Goal: Task Accomplishment & Management: Use online tool/utility

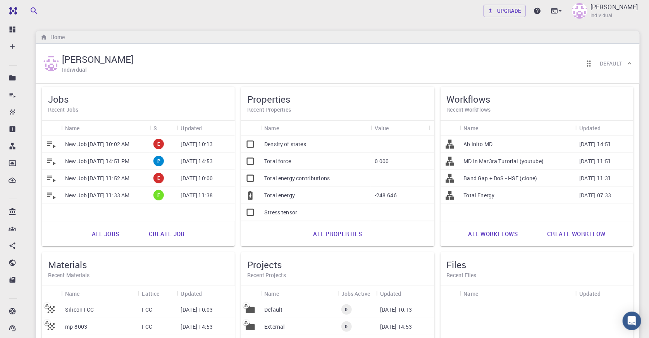
click at [100, 141] on p "New Job Sep 23, 2025, 10:02 AM" at bounding box center [97, 144] width 64 height 8
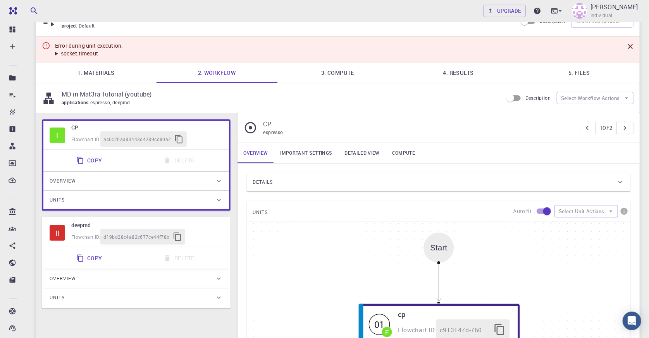
scroll to position [105, 0]
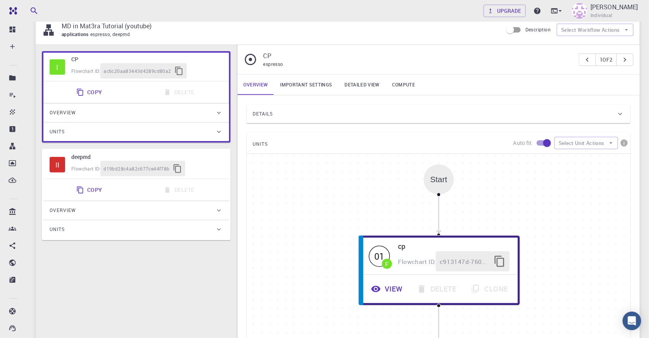
click at [208, 170] on div "Flowchart ID: d19bd28c4a82c677ce44f78b" at bounding box center [146, 168] width 151 height 15
type input "deepmd"
type input "2.0.2"
type input "Default"
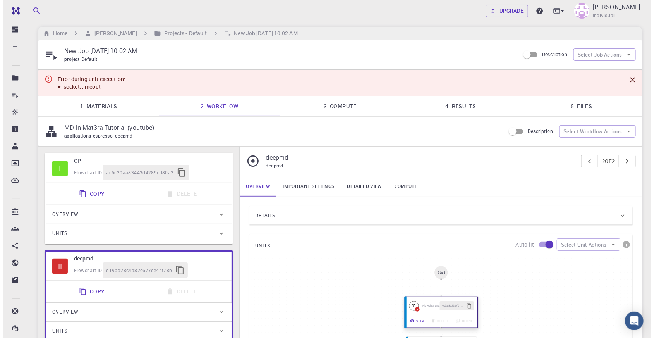
scroll to position [0, 0]
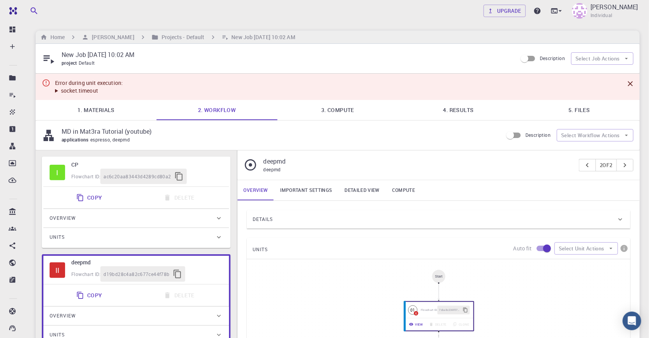
click at [453, 111] on link "4. Results" at bounding box center [458, 110] width 121 height 20
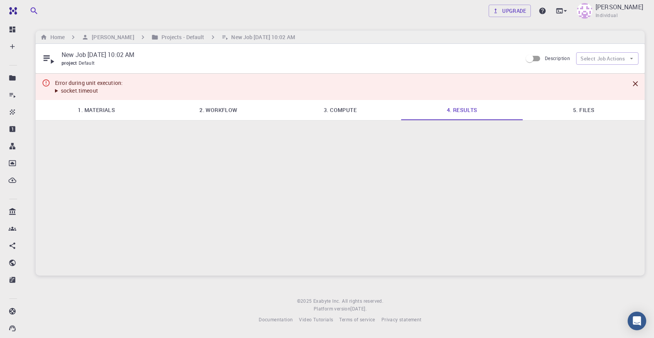
click at [554, 105] on link "5. Files" at bounding box center [584, 110] width 122 height 20
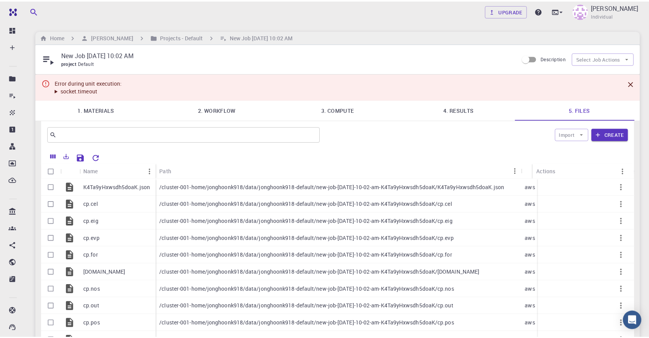
scroll to position [70, 0]
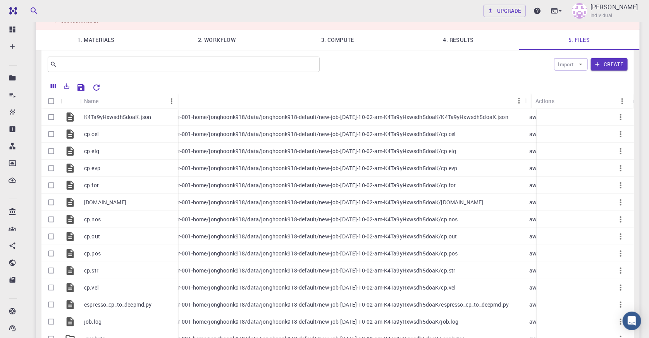
drag, startPoint x: 156, startPoint y: 98, endPoint x: 178, endPoint y: 100, distance: 21.8
click at [178, 100] on div "Name" at bounding box center [179, 100] width 8 height 15
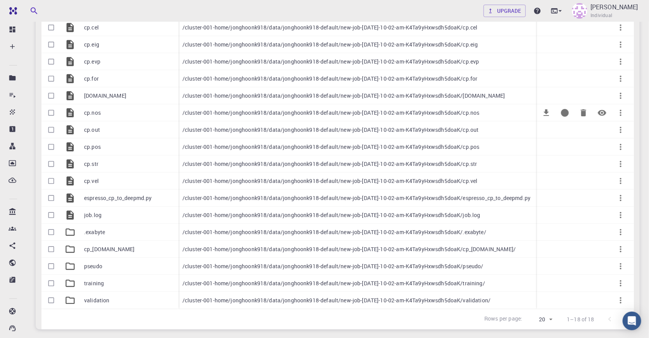
scroll to position [235, 0]
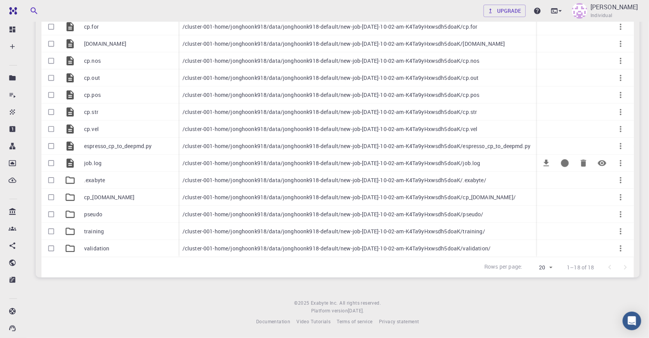
click at [118, 157] on div "job.log" at bounding box center [129, 162] width 98 height 17
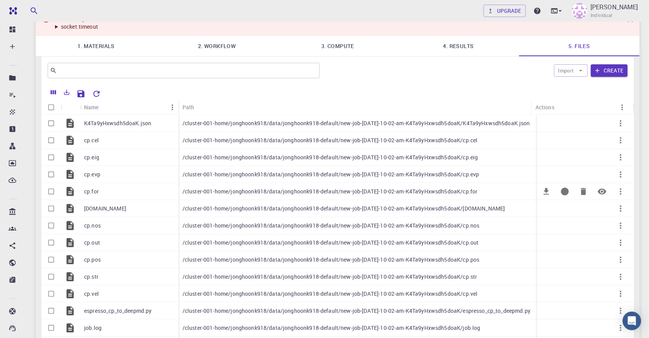
scroll to position [0, 0]
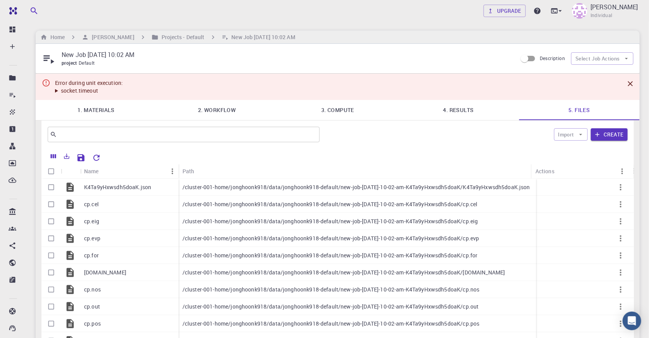
click at [84, 92] on summary "socket.timeout" at bounding box center [89, 91] width 68 height 8
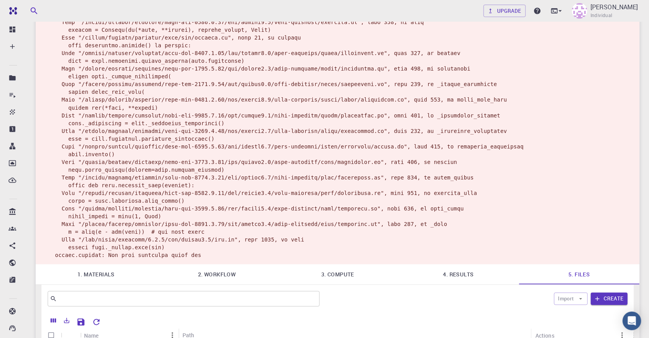
scroll to position [246, 0]
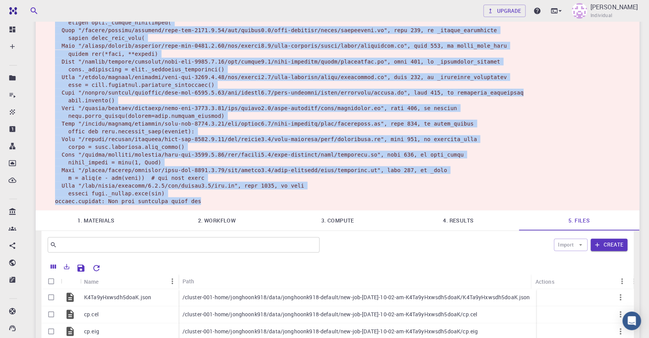
drag, startPoint x: 185, startPoint y: 219, endPoint x: 50, endPoint y: 210, distance: 134.6
click at [50, 210] on div "Error during unit execution: socket.timeout" at bounding box center [338, 18] width 604 height 383
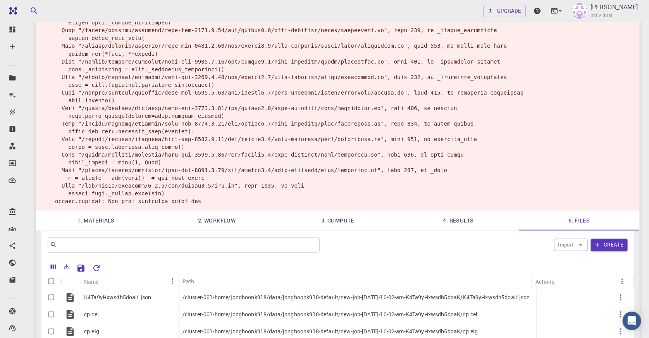
click at [554, 113] on div "Error during unit execution: socket.timeout" at bounding box center [338, 18] width 604 height 383
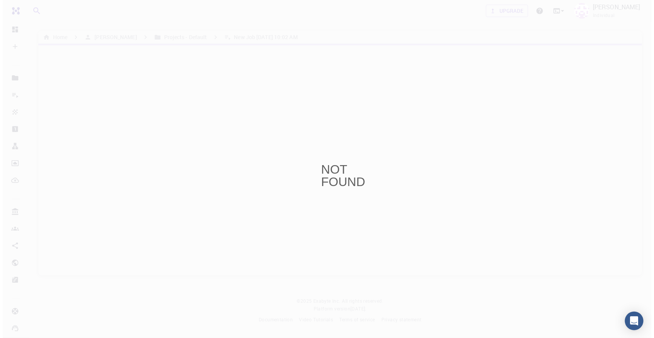
scroll to position [0, 0]
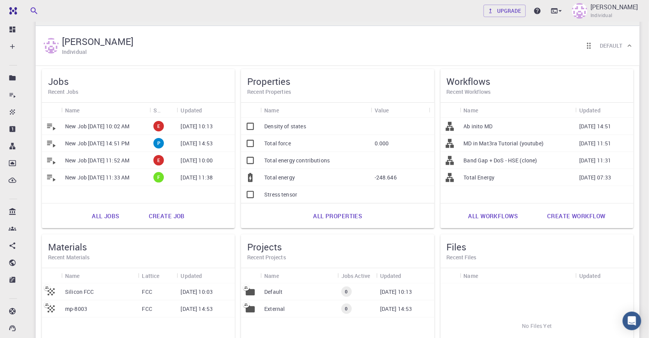
scroll to position [35, 0]
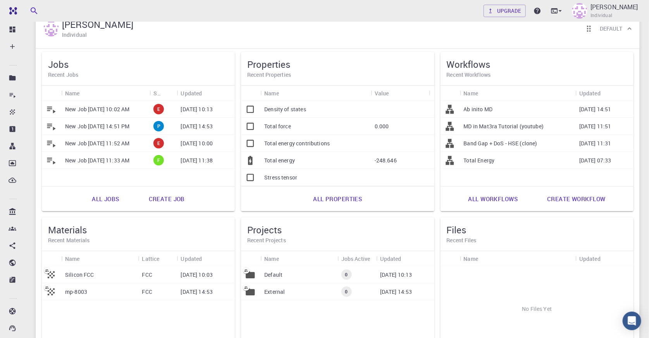
click at [519, 126] on p "MD in Mat3ra Tutorial (youtube)" at bounding box center [503, 126] width 80 height 8
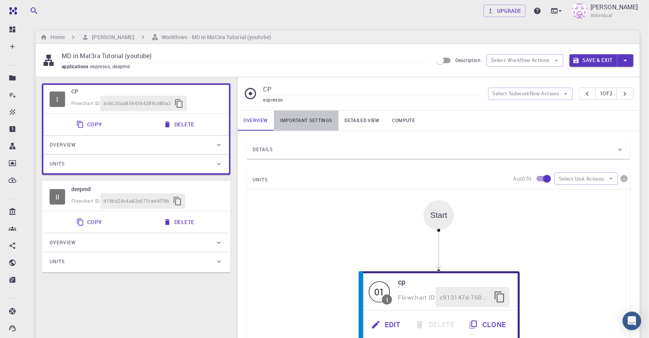
click at [312, 118] on link "Important settings" at bounding box center [306, 120] width 64 height 20
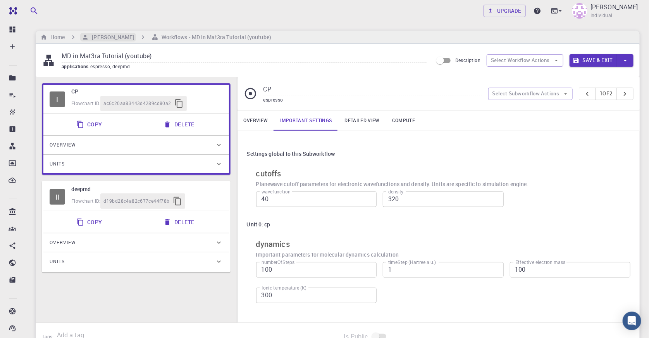
click at [96, 35] on h6 "[PERSON_NAME]" at bounding box center [111, 37] width 45 height 9
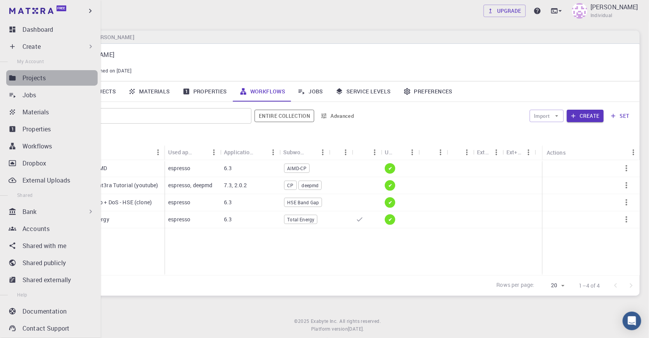
click at [71, 79] on div "Projects" at bounding box center [59, 77] width 75 height 9
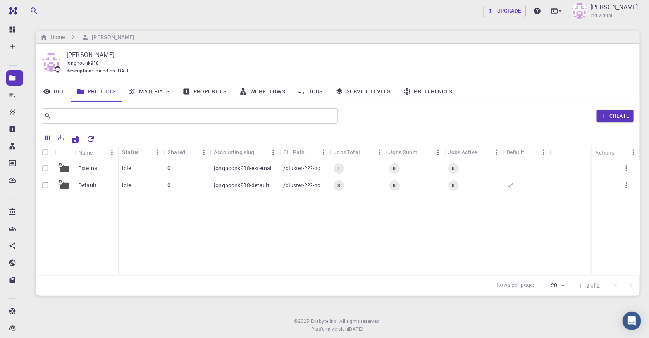
click at [254, 266] on div "External Default idle 0 jonghoonk918-external /cluster-???-home/jonghoonk918/jo…" at bounding box center [338, 217] width 604 height 115
click at [84, 181] on div "Default" at bounding box center [96, 185] width 44 height 17
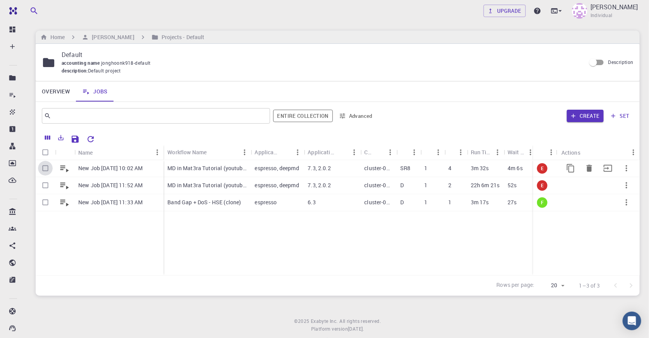
click at [44, 166] on input "Select row" at bounding box center [45, 168] width 15 height 15
checkbox input "true"
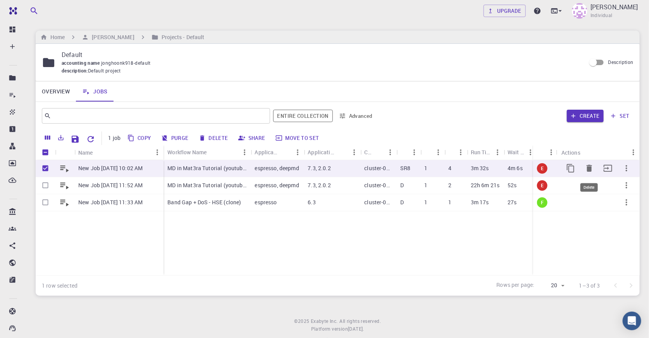
click at [590, 168] on icon "Delete" at bounding box center [588, 168] width 5 height 7
drag, startPoint x: 46, startPoint y: 186, endPoint x: 51, endPoint y: 185, distance: 5.0
click at [46, 185] on input "Select row" at bounding box center [45, 185] width 15 height 15
checkbox input "true"
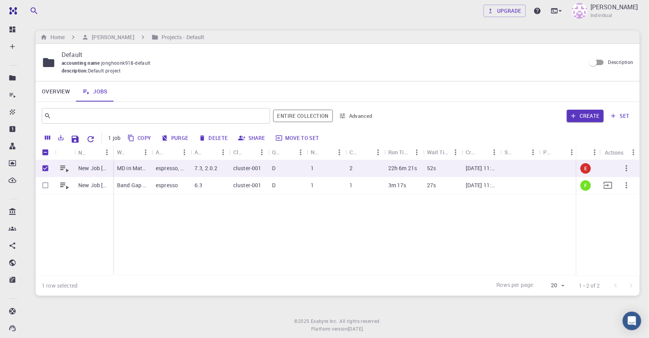
checkbox input "false"
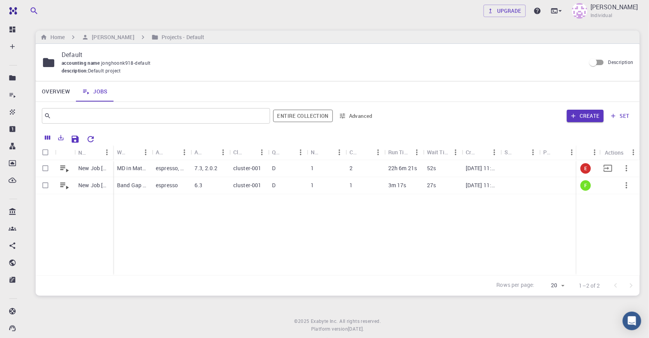
click at [45, 168] on input "Select row" at bounding box center [45, 168] width 15 height 15
checkbox input "true"
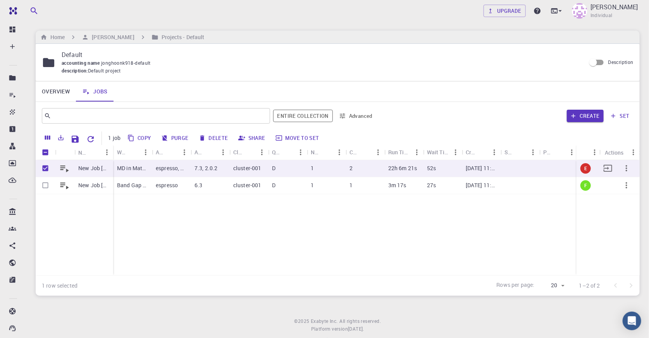
click at [627, 167] on icon "button" at bounding box center [625, 167] width 9 height 9
click at [624, 197] on span "Delete" at bounding box center [629, 200] width 14 height 8
checkbox input "false"
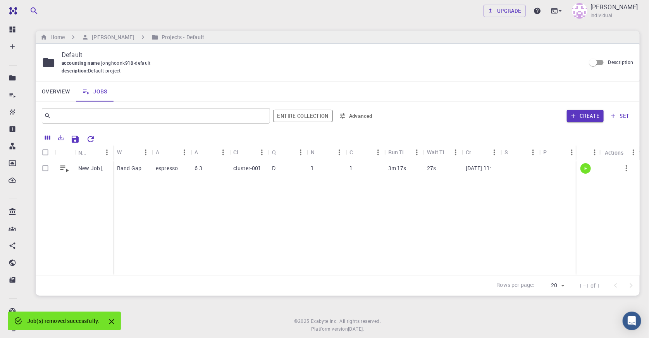
click at [510, 199] on div "New Job Sep 22, 2025, 11:33 AM Band Gap + DoS - HSE (clone) espresso 6.3 cluste…" at bounding box center [377, 217] width 683 height 115
click at [583, 112] on button "Create" at bounding box center [584, 116] width 37 height 12
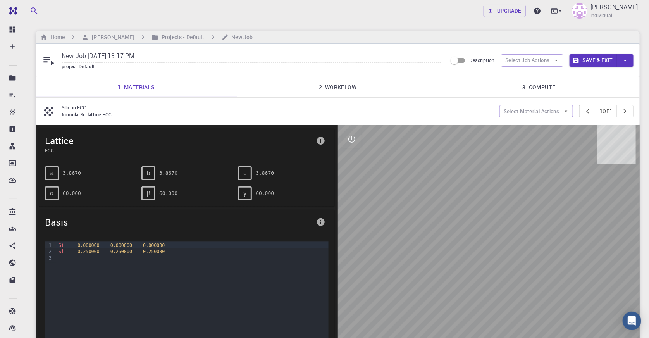
click at [374, 92] on link "2. Workflow" at bounding box center [337, 87] width 201 height 20
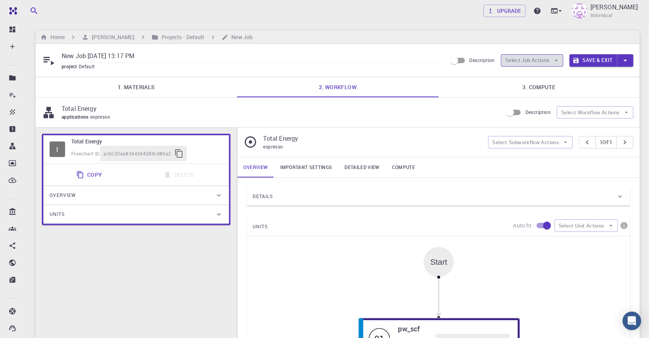
click at [536, 63] on button "Select Job Actions" at bounding box center [532, 60] width 62 height 12
click at [547, 98] on span "Select workflow" at bounding box center [538, 101] width 36 height 8
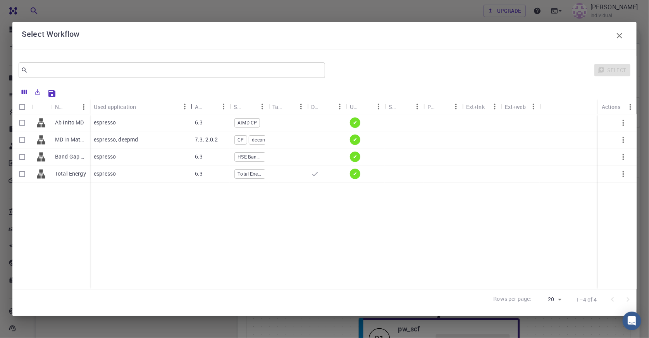
drag, startPoint x: 130, startPoint y: 101, endPoint x: 190, endPoint y: 108, distance: 60.9
click at [190, 108] on div "Used application" at bounding box center [192, 106] width 8 height 15
drag, startPoint x: 89, startPoint y: 105, endPoint x: 158, endPoint y: 108, distance: 69.0
click at [158, 108] on div "Name" at bounding box center [160, 106] width 8 height 15
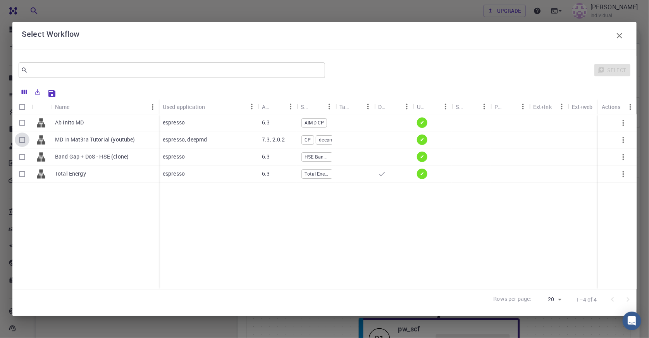
click at [19, 136] on input "Select row" at bounding box center [22, 139] width 15 height 15
checkbox input "true"
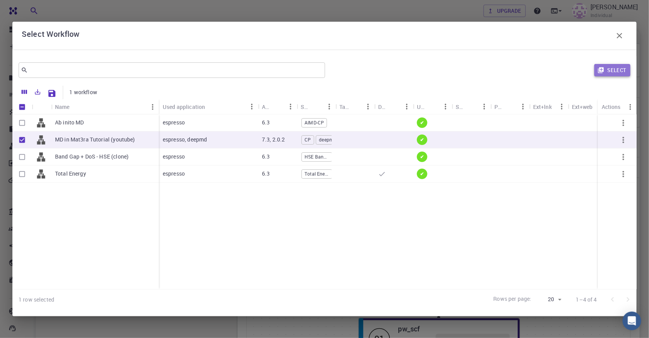
click at [611, 69] on button "Select" at bounding box center [612, 70] width 36 height 12
type input "7.3"
type input "GNU"
type input "7.3"
type input "GNU"
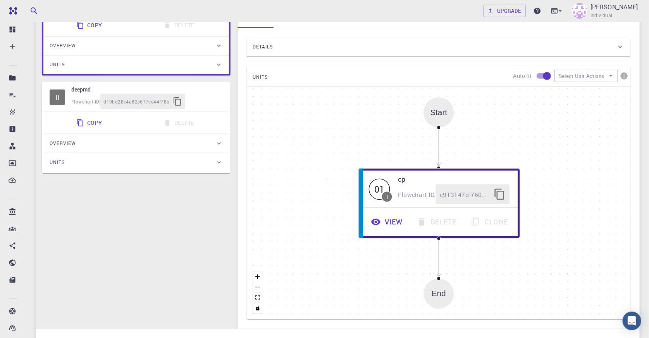
scroll to position [105, 0]
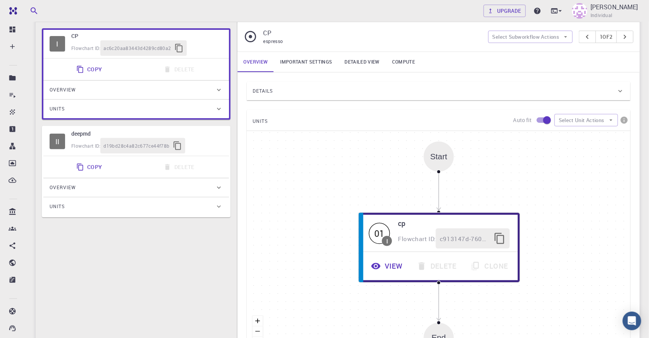
click at [317, 63] on link "Important settings" at bounding box center [306, 62] width 64 height 20
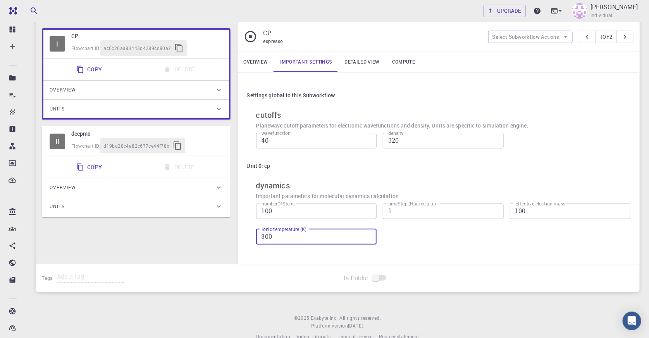
click at [285, 240] on input "300" at bounding box center [316, 236] width 120 height 15
drag, startPoint x: 281, startPoint y: 239, endPoint x: 177, endPoint y: 232, distance: 104.4
click at [176, 234] on div "I CP Flowchart ID: ac6c20aa83443d4289cd80a2 Copy Delete Overview Application Na…" at bounding box center [338, 143] width 604 height 242
type input "1000"
click at [563, 248] on div "numberOfSteps 100 numberOfSteps timeStep (Hartree a.u.) 1 timeStep (Hartree a.u…" at bounding box center [440, 222] width 380 height 51
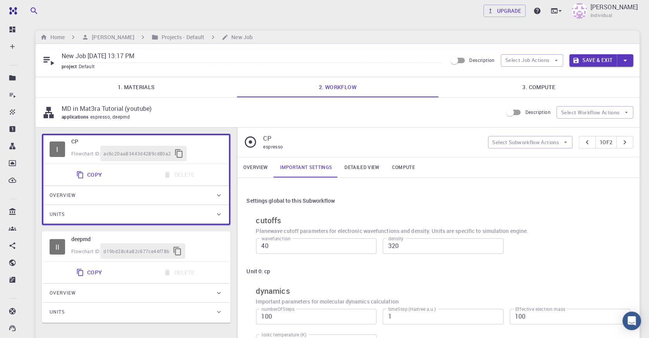
scroll to position [0, 0]
click at [98, 193] on div "Overview" at bounding box center [132, 195] width 165 height 12
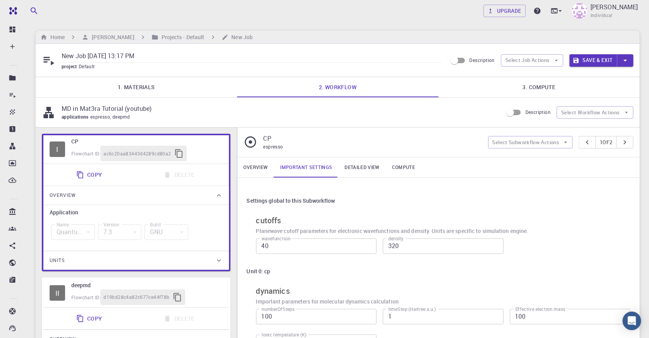
click at [98, 193] on div "Overview" at bounding box center [132, 195] width 165 height 12
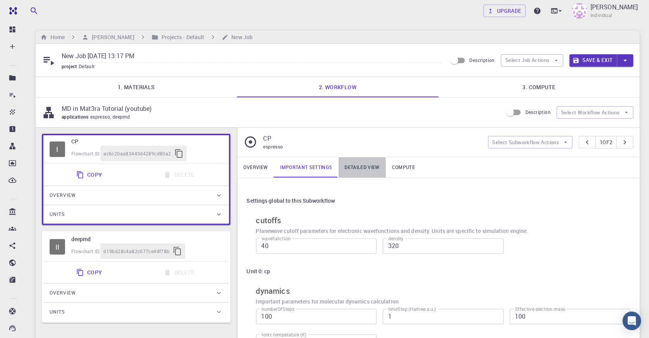
click at [367, 166] on link "Detailed view" at bounding box center [361, 167] width 47 height 20
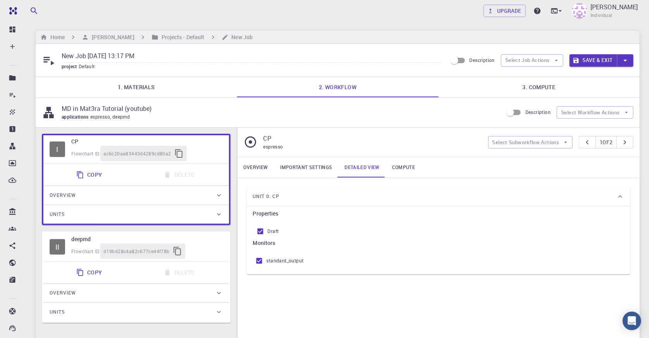
click at [405, 162] on link "Compute" at bounding box center [403, 167] width 35 height 20
click at [113, 170] on div "Copy Delete" at bounding box center [135, 174] width 179 height 15
click at [227, 114] on div "applications espresso, deepmd" at bounding box center [279, 117] width 435 height 8
click at [578, 112] on button "Select Workflow Actions" at bounding box center [594, 112] width 77 height 12
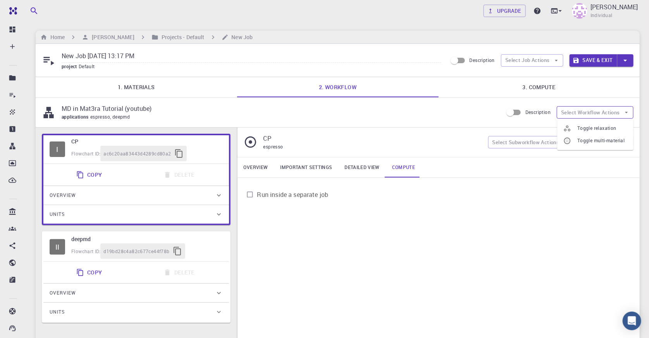
click at [578, 112] on button "Select Workflow Actions" at bounding box center [594, 112] width 77 height 12
click at [86, 191] on div "Overview" at bounding box center [132, 195] width 165 height 12
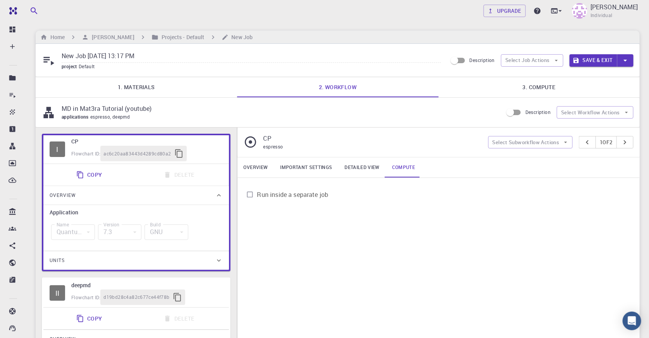
click at [208, 190] on div "Overview" at bounding box center [132, 195] width 165 height 12
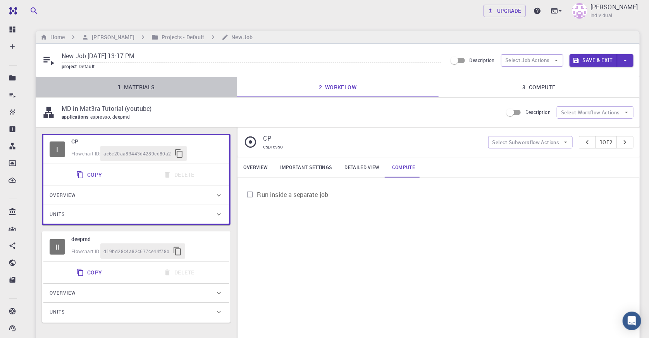
click at [166, 84] on link "1. Materials" at bounding box center [136, 87] width 201 height 20
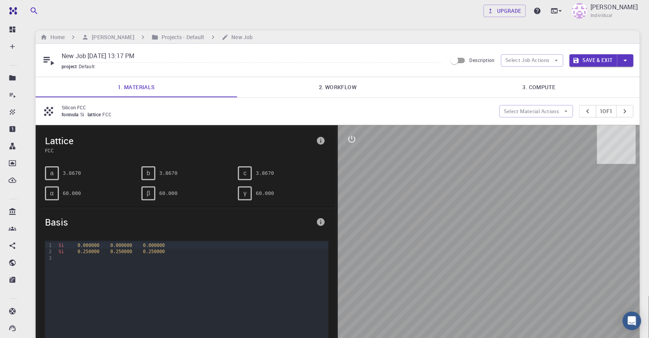
click at [367, 85] on link "2. Workflow" at bounding box center [337, 87] width 201 height 20
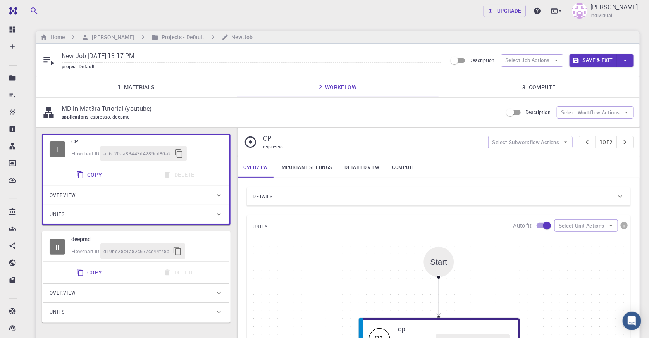
click at [541, 90] on link "3. Compute" at bounding box center [538, 87] width 201 height 20
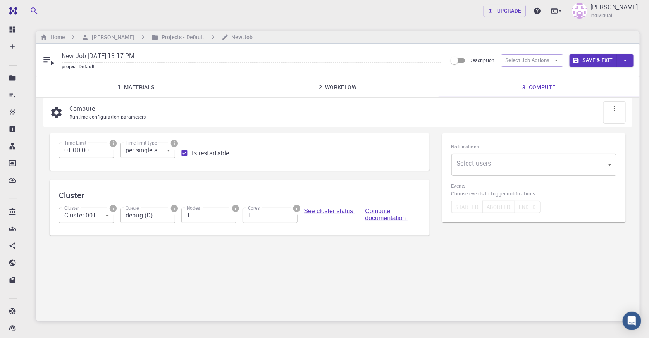
click at [69, 152] on input "01:00:00" at bounding box center [86, 149] width 55 height 15
click at [71, 153] on input "01:00:00" at bounding box center [86, 149] width 55 height 15
click at [160, 148] on body "Free Dashboard Create New Job New Material Create Material Upload File Import f…" at bounding box center [324, 190] width 649 height 381
click at [163, 148] on div at bounding box center [324, 169] width 649 height 338
click at [195, 193] on h6 "Cluster" at bounding box center [239, 195] width 361 height 12
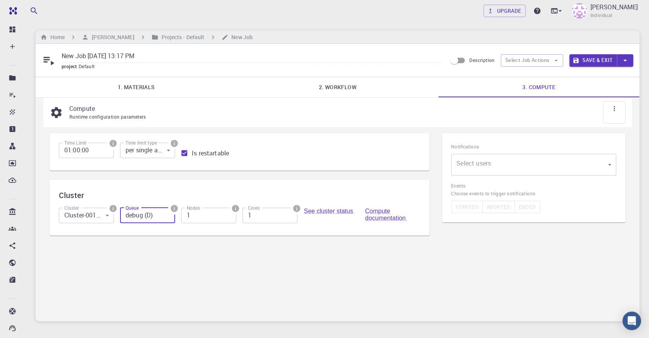
click at [166, 221] on input "debug (D)" at bounding box center [147, 215] width 55 height 15
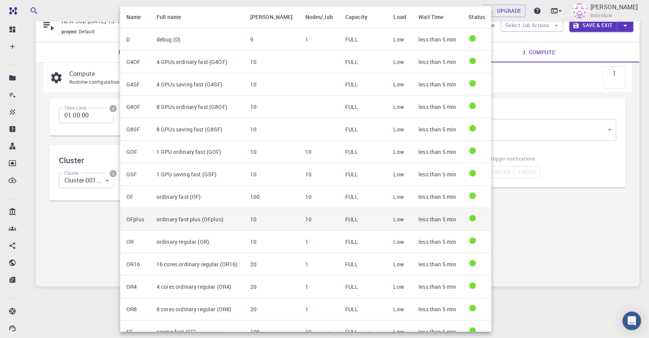
scroll to position [119, 0]
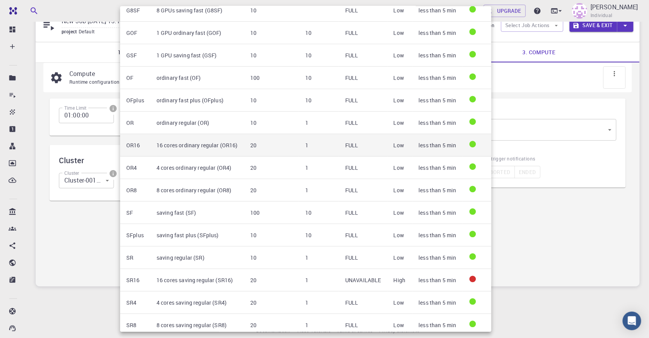
click at [299, 150] on td "1" at bounding box center [319, 145] width 40 height 22
type input "16 cores ordinary regular (OR16)"
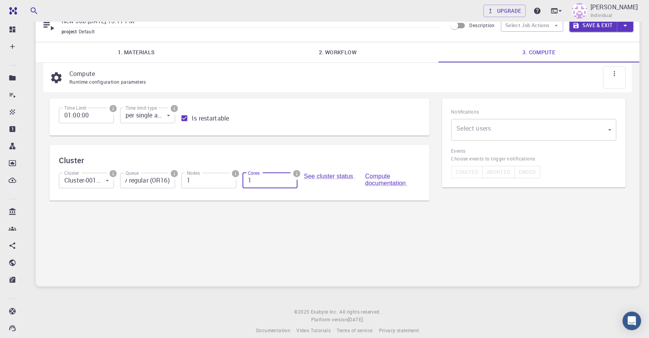
scroll to position [0, 0]
click at [283, 186] on input "1" at bounding box center [269, 180] width 55 height 15
click at [285, 250] on div "Compute Runtime configuration parameters Time Limit 01:00:00 Time Limit Time li…" at bounding box center [338, 174] width 604 height 223
click at [151, 177] on input "16 cores ordinary regular (OR16)" at bounding box center [147, 180] width 55 height 15
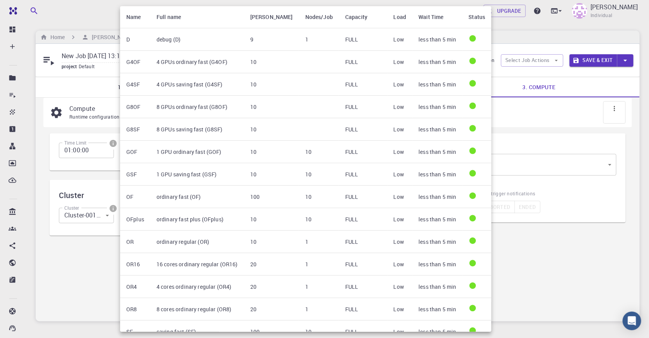
click at [602, 307] on div at bounding box center [324, 169] width 649 height 338
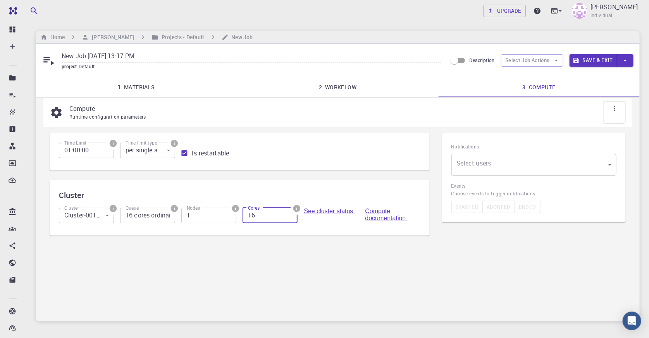
drag, startPoint x: 267, startPoint y: 216, endPoint x: 225, endPoint y: 221, distance: 41.7
click at [225, 221] on div "Cluster Cluster-001 (AWS) 0 Cluster Queue 16 cores ordinary regular (OR16) Queu…" at bounding box center [236, 213] width 367 height 25
type input "8"
click at [222, 214] on input "1" at bounding box center [208, 215] width 55 height 15
type input "10"
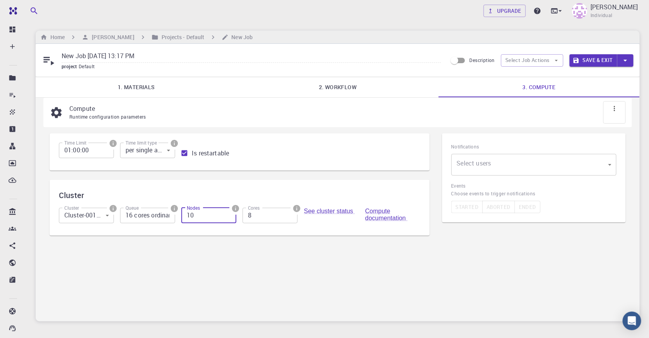
click at [403, 293] on div "Compute Runtime configuration parameters Time Limit 01:00:00 Time Limit Time li…" at bounding box center [338, 209] width 604 height 223
click at [69, 151] on input "01:00:00" at bounding box center [86, 149] width 55 height 15
click at [70, 151] on input "01:00:00" at bounding box center [86, 149] width 55 height 15
type input "2:00:00"
click at [248, 276] on div "Compute Runtime configuration parameters Time Limit 2:00:00 Time Limit Time lim…" at bounding box center [338, 209] width 604 height 223
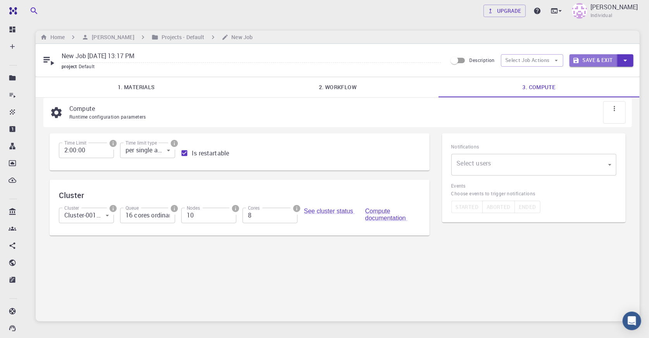
click at [596, 60] on button "Save & Exit" at bounding box center [593, 60] width 48 height 12
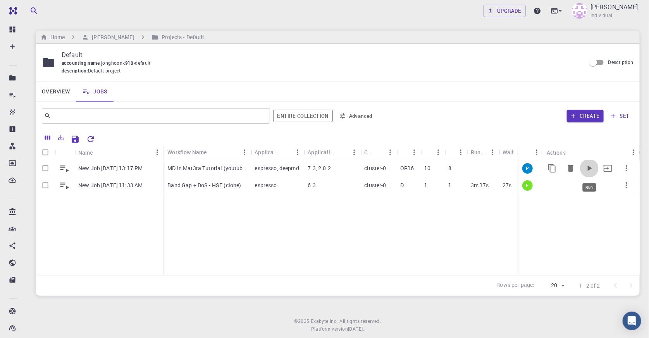
click at [586, 166] on icon "Run" at bounding box center [588, 167] width 9 height 9
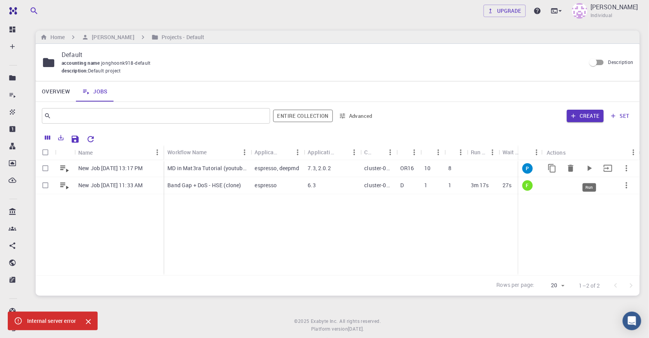
click at [586, 166] on icon "Run" at bounding box center [588, 167] width 9 height 9
click at [351, 246] on div "New Job Sep 23, 2025, 13:17 PM New Job Sep 22, 2025, 11:33 AM MD in Mat3ra Tuto…" at bounding box center [422, 217] width 773 height 115
click at [326, 164] on p "7.3, 2.0.2" at bounding box center [318, 168] width 23 height 8
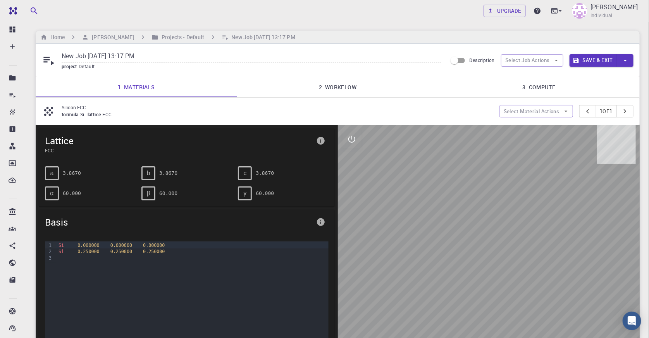
click at [331, 90] on link "2. Workflow" at bounding box center [337, 87] width 201 height 20
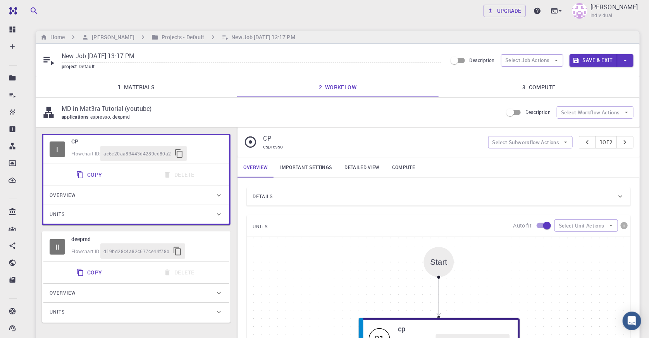
click at [518, 86] on link "3. Compute" at bounding box center [538, 87] width 201 height 20
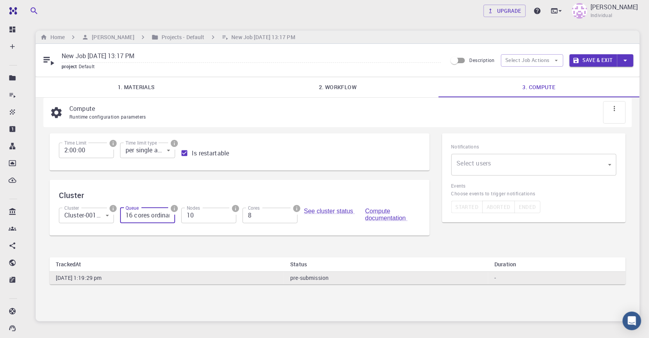
click at [147, 218] on input "16 cores ordinary regular (OR16)" at bounding box center [147, 215] width 55 height 15
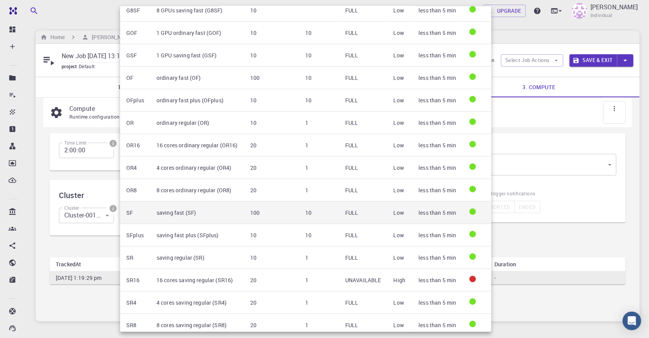
scroll to position [35, 0]
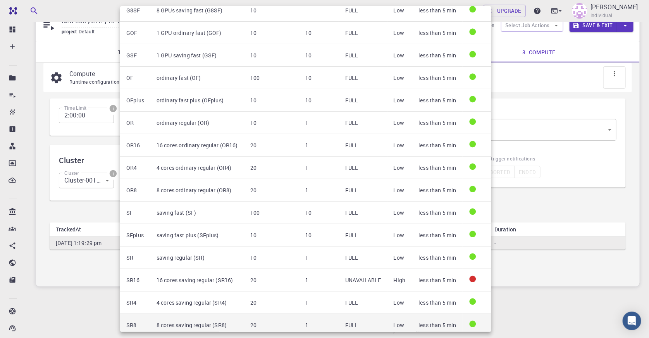
click at [218, 322] on td "8 cores saving regular (SR8)" at bounding box center [197, 325] width 94 height 22
type input "8 cores saving regular (SR8)"
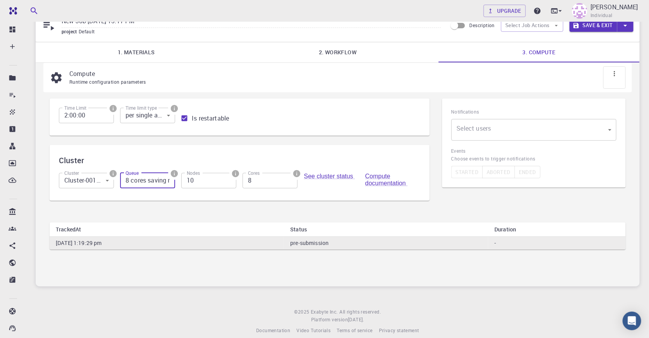
scroll to position [0, 35]
click at [149, 180] on input "8 cores saving regular (SR8)" at bounding box center [147, 180] width 55 height 15
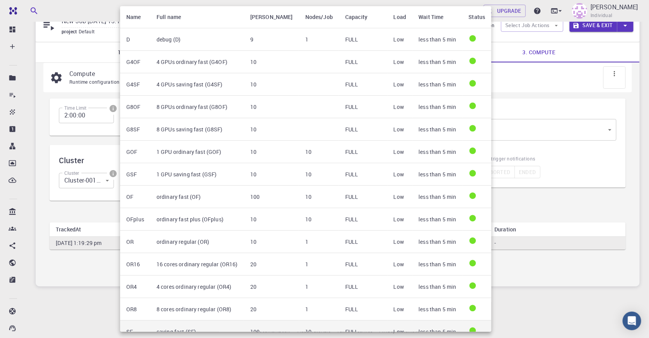
scroll to position [119, 0]
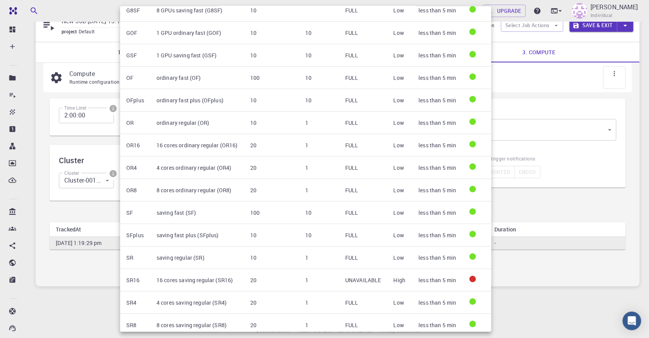
click at [81, 295] on div at bounding box center [324, 169] width 649 height 338
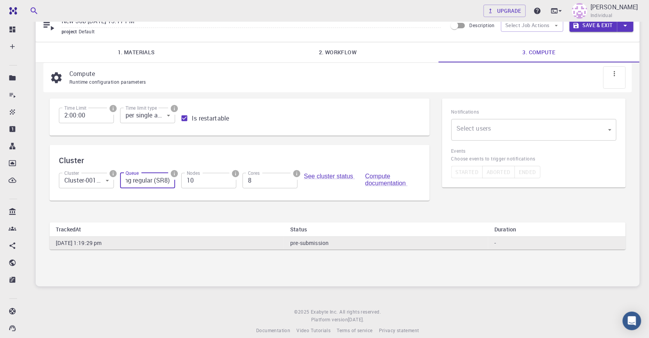
scroll to position [0, 0]
drag, startPoint x: 208, startPoint y: 182, endPoint x: 123, endPoint y: 190, distance: 85.6
click at [123, 190] on div "Cluster Cluster-001 (AWS) 0 Cluster Queue 8 cores saving regular (SR8) Queue No…" at bounding box center [236, 178] width 367 height 25
type input "1"
click at [207, 208] on div "Time Limit 2:00:00 Time Limit Time limit type per single attempt 0 Time limit t…" at bounding box center [240, 154] width 380 height 112
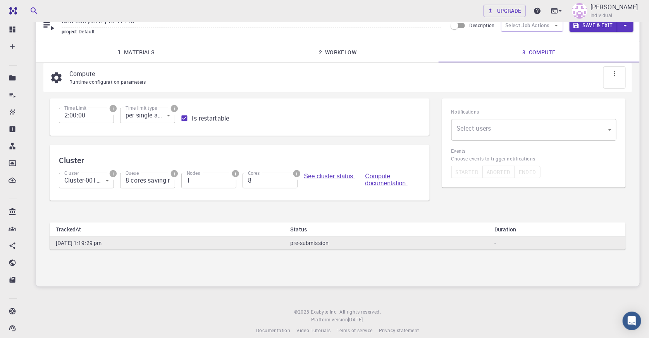
click at [606, 27] on button "Save & Exit" at bounding box center [593, 25] width 48 height 12
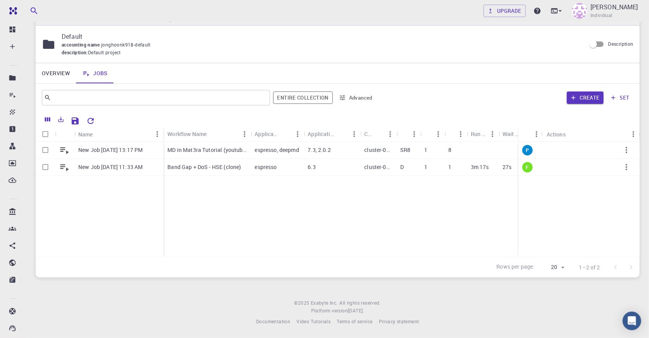
scroll to position [19, 0]
click at [588, 149] on icon "Run" at bounding box center [589, 149] width 4 height 5
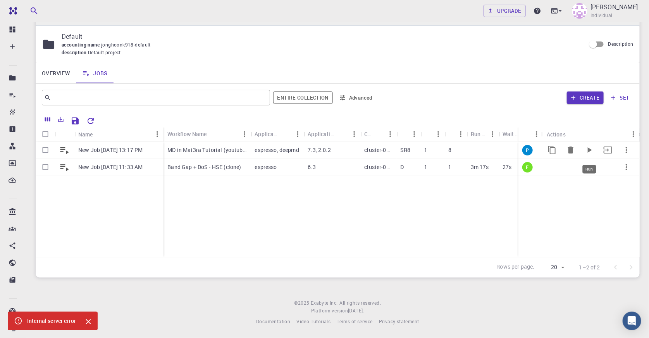
click at [588, 149] on icon "Run" at bounding box center [589, 149] width 4 height 5
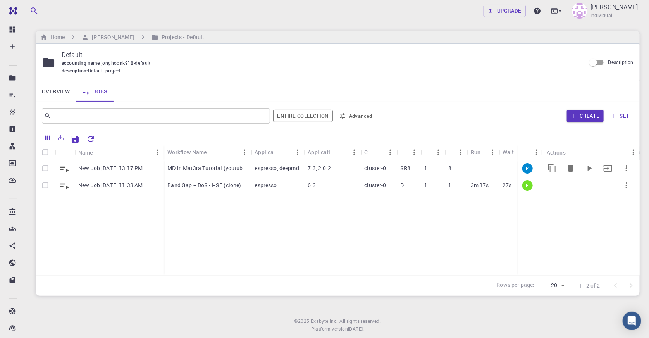
click at [217, 165] on p "MD in Mat3ra Tutorial (youtube)" at bounding box center [206, 168] width 79 height 8
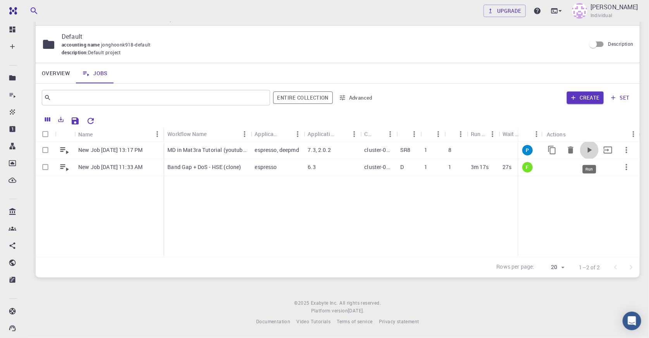
click at [588, 149] on icon "Run" at bounding box center [589, 149] width 4 height 5
click at [589, 148] on icon "Run" at bounding box center [589, 149] width 4 height 5
click at [587, 147] on icon "Run" at bounding box center [588, 149] width 9 height 9
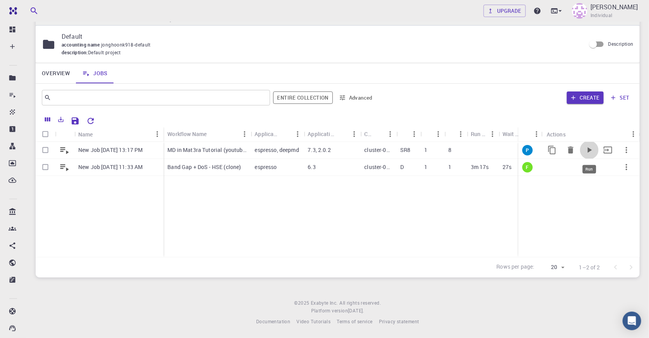
click at [587, 147] on icon "Run" at bounding box center [588, 149] width 9 height 9
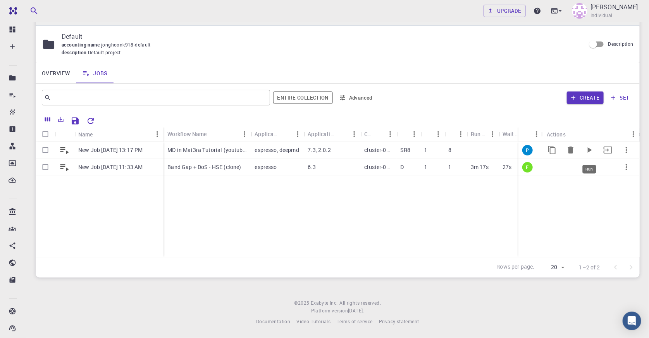
click at [587, 147] on icon "Run" at bounding box center [588, 149] width 9 height 9
click at [590, 151] on icon "Run" at bounding box center [588, 149] width 9 height 9
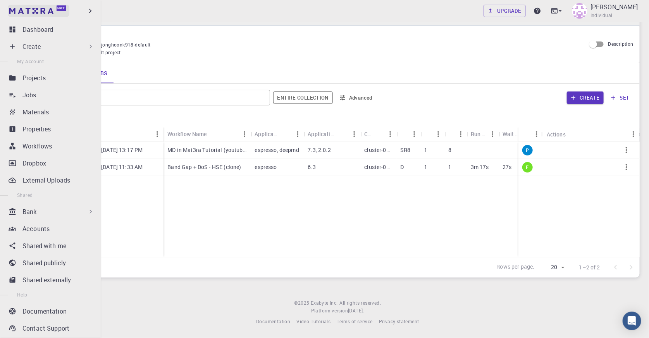
click at [17, 8] on img at bounding box center [14, 11] width 11 height 8
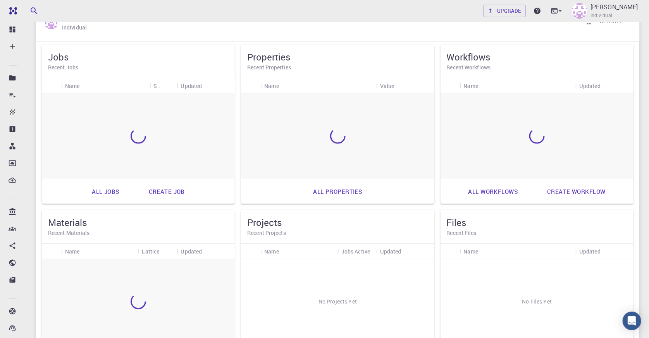
scroll to position [54, 0]
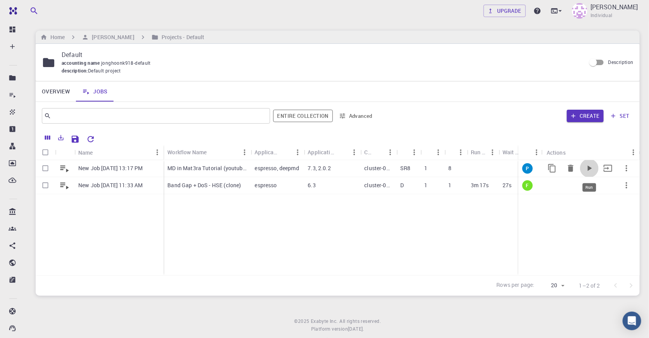
click at [588, 166] on icon "Run" at bounding box center [588, 167] width 9 height 9
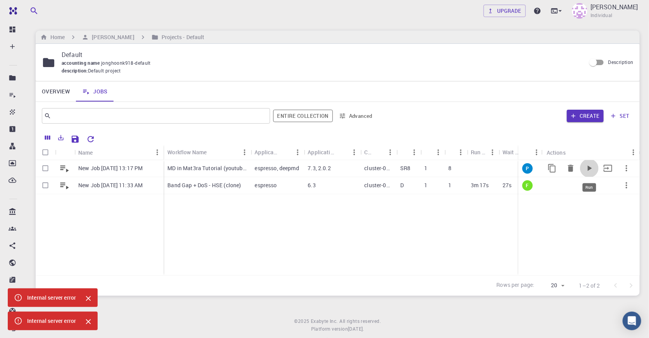
click at [588, 166] on icon "Run" at bounding box center [588, 167] width 9 height 9
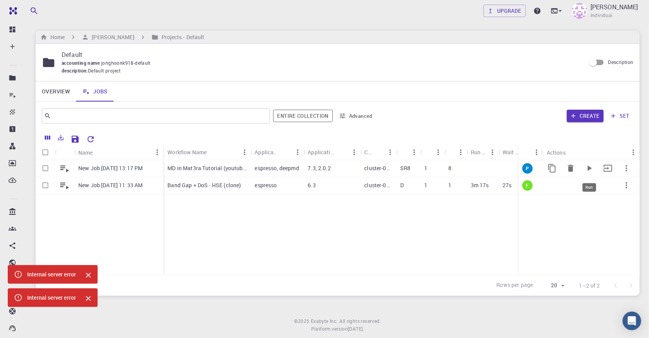
click at [588, 166] on icon "Run" at bounding box center [588, 167] width 9 height 9
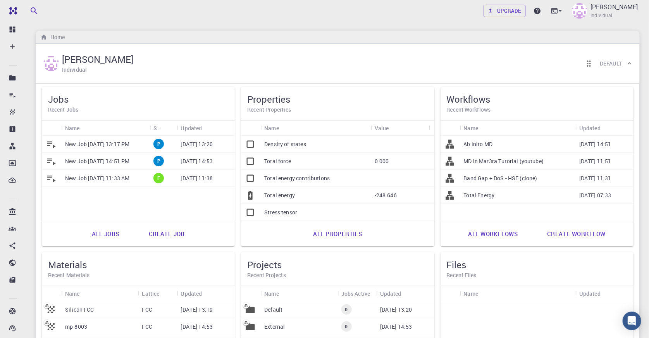
click at [128, 139] on div "New Job [DATE] 13:17 PM" at bounding box center [105, 144] width 88 height 17
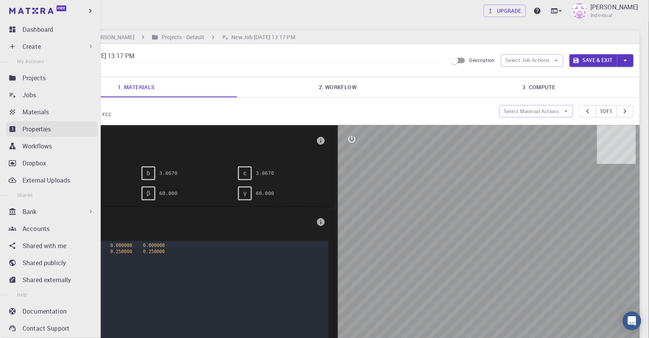
click at [51, 126] on p "Properties" at bounding box center [36, 128] width 29 height 9
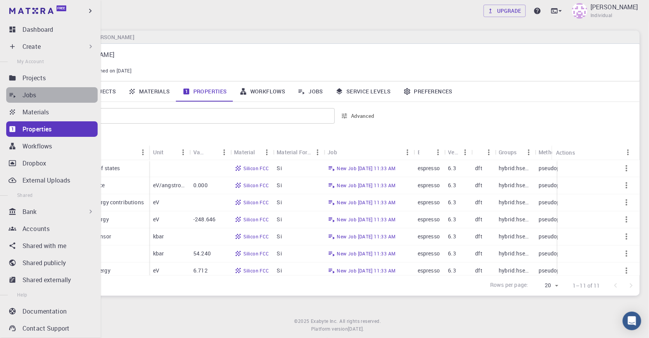
click at [52, 90] on div "Jobs" at bounding box center [59, 94] width 75 height 9
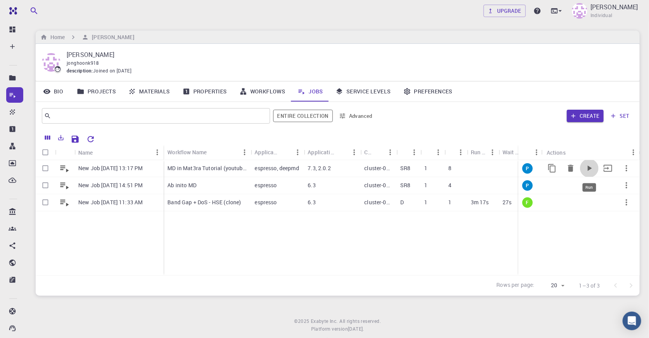
click at [588, 170] on icon "Run" at bounding box center [588, 167] width 9 height 9
click at [591, 185] on icon "Run" at bounding box center [589, 184] width 4 height 5
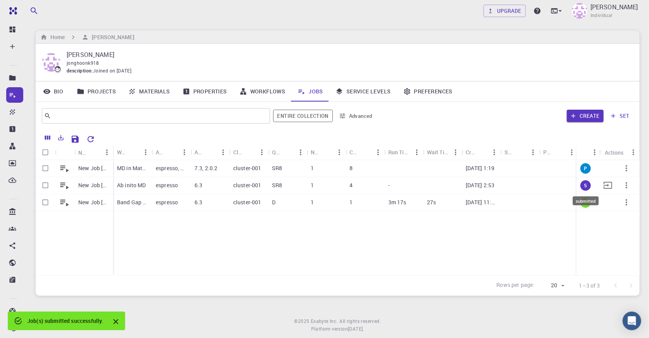
click at [584, 185] on span "S" at bounding box center [584, 185] width 9 height 7
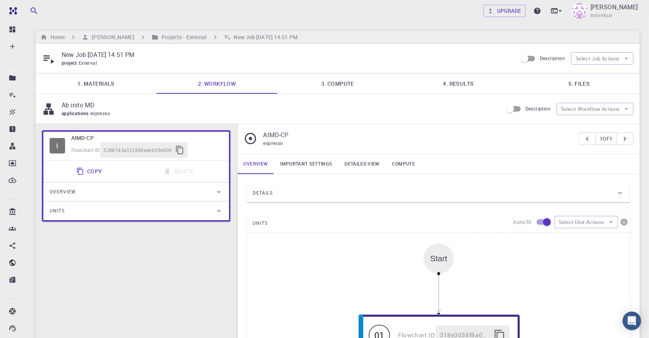
type input "/export/share/pseudo/c/gga/pbe/gbrv/1.2/us/c_pbe_gbrv_1.2.upf"
type input "/export/share/pseudo/n/gga/pbe/gbrv/1.2/us/n_pbe_gbrv_1.2.upf"
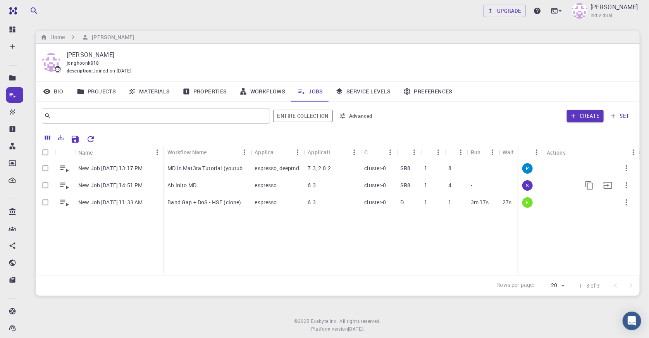
click at [624, 183] on icon "button" at bounding box center [625, 184] width 9 height 9
click at [484, 189] on div at bounding box center [324, 169] width 649 height 338
click at [485, 172] on div at bounding box center [483, 168] width 32 height 17
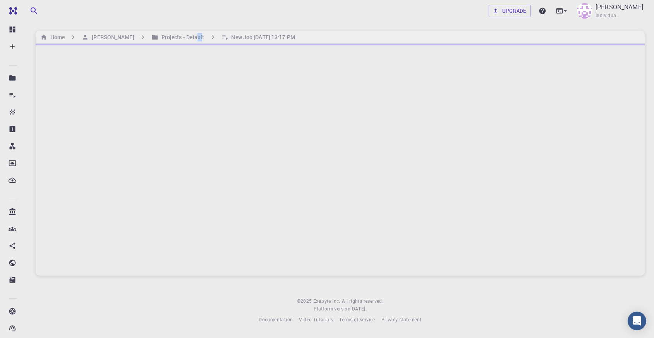
drag, startPoint x: 198, startPoint y: 39, endPoint x: 48, endPoint y: 10, distance: 152.9
click at [197, 41] on h6 "Projects - Default" at bounding box center [181, 37] width 46 height 9
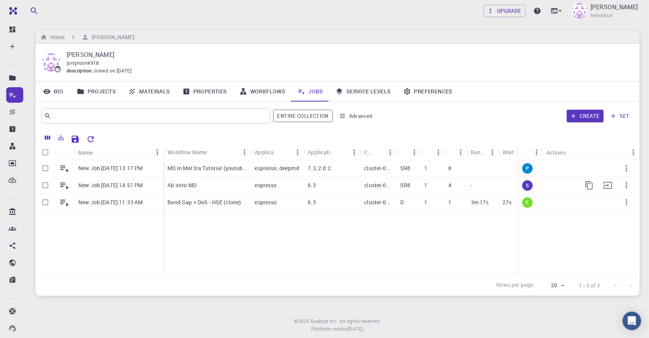
click at [561, 188] on div at bounding box center [590, 185] width 97 height 17
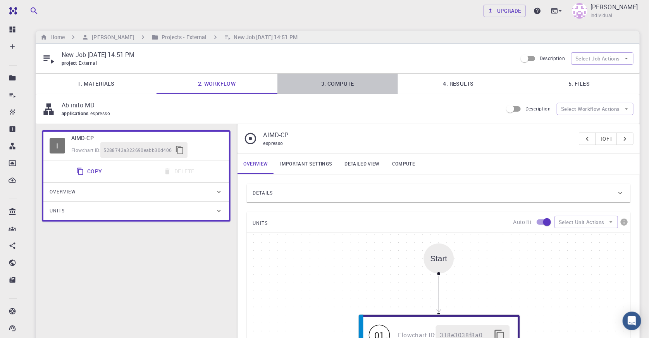
click at [347, 90] on link "3. Compute" at bounding box center [337, 84] width 121 height 20
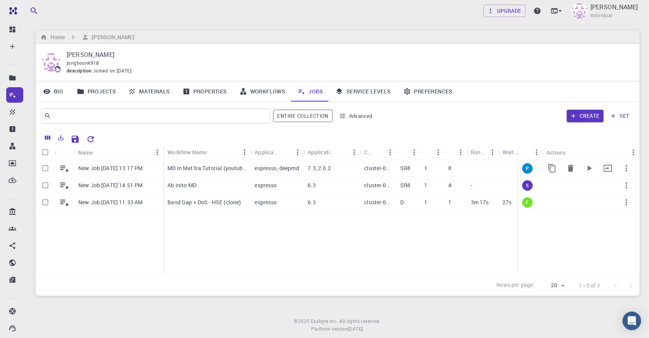
click at [463, 166] on div "8" at bounding box center [455, 168] width 22 height 17
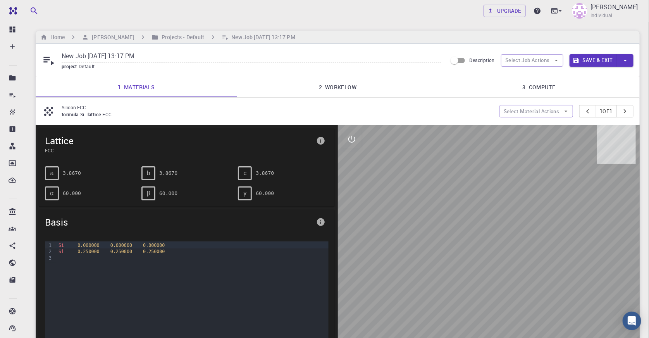
click at [532, 86] on link "3. Compute" at bounding box center [538, 87] width 201 height 20
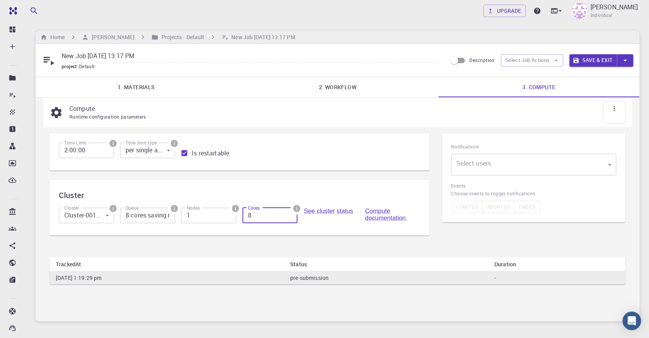
drag, startPoint x: 271, startPoint y: 219, endPoint x: 228, endPoint y: 219, distance: 43.7
click at [228, 219] on div "Cluster Cluster-001 (AWS) 0 Cluster Queue 8 cores saving regular (SR8) Queue No…" at bounding box center [236, 213] width 367 height 25
type input "4"
drag, startPoint x: 277, startPoint y: 233, endPoint x: 273, endPoint y: 233, distance: 3.9
click at [277, 233] on div "Cluster Cluster Cluster-001 (AWS) 0 Cluster Queue 8 cores saving regular (SR8) …" at bounding box center [240, 208] width 380 height 56
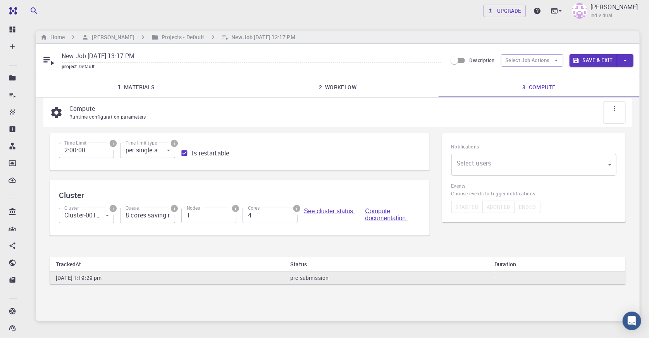
click at [156, 214] on input "8 cores saving regular (SR8)" at bounding box center [147, 215] width 55 height 15
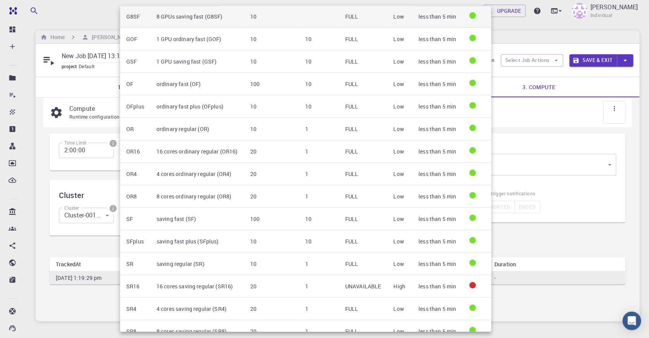
scroll to position [119, 0]
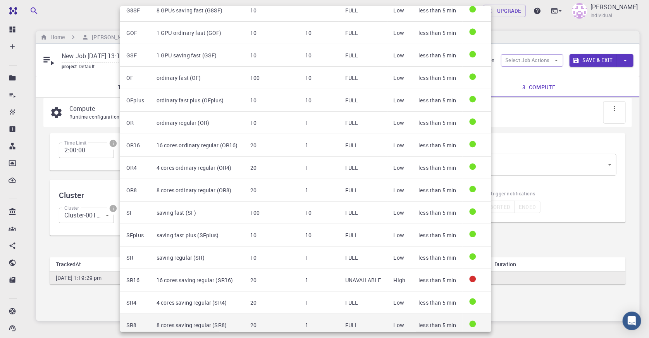
click at [240, 315] on td "8 cores saving regular (SR8)" at bounding box center [197, 325] width 94 height 22
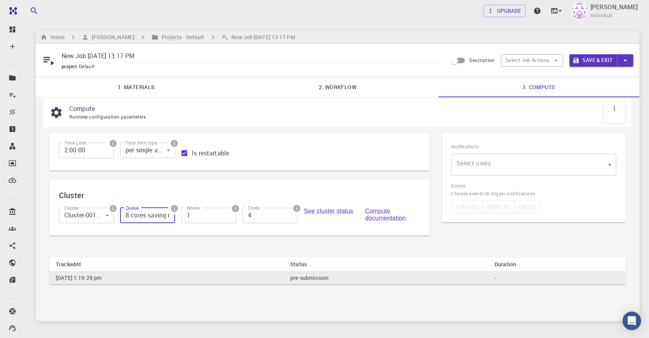
click at [252, 226] on div "Cluster Cluster Cluster-001 (AWS) 0 Cluster Queue 8 cores saving regular (SR8) …" at bounding box center [240, 208] width 380 height 56
click at [595, 62] on button "Save & Exit" at bounding box center [593, 60] width 48 height 12
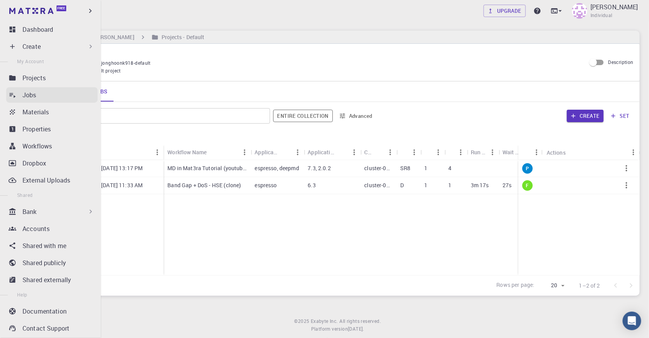
click at [50, 92] on div "Jobs" at bounding box center [59, 94] width 75 height 9
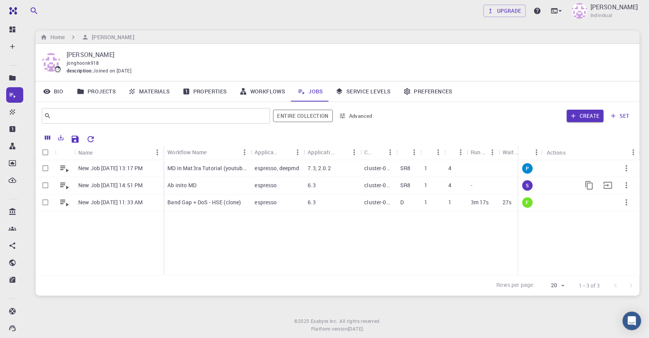
click at [562, 185] on div at bounding box center [590, 185] width 97 height 17
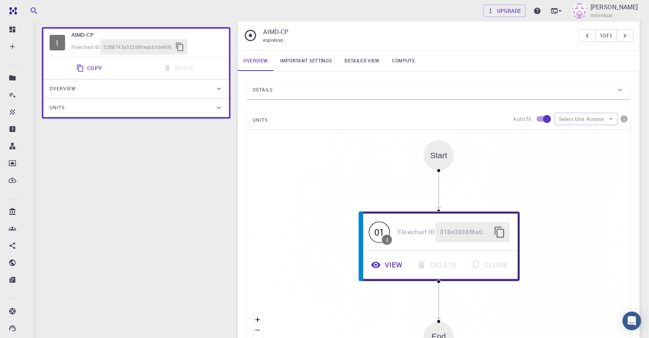
scroll to position [105, 0]
